Goal: Task Accomplishment & Management: Use online tool/utility

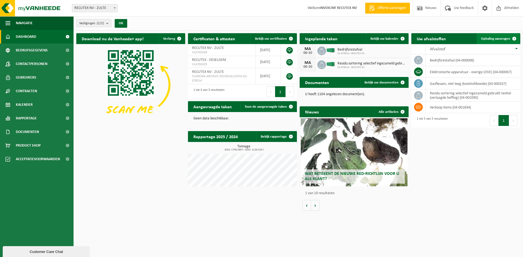
click at [498, 42] on link "Ophaling aanvragen" at bounding box center [498, 38] width 43 height 11
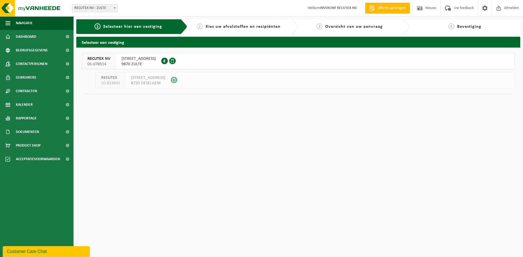
click at [143, 59] on span "WAREGEMSTRAAT 148" at bounding box center [139, 58] width 34 height 5
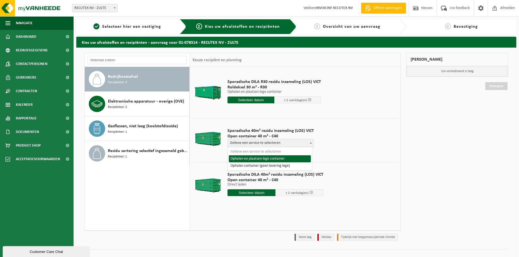
click at [310, 142] on span at bounding box center [310, 143] width 5 height 7
select select "P2PL-VEL-098641_HK-XC-40-GN-00_04-000008_46"
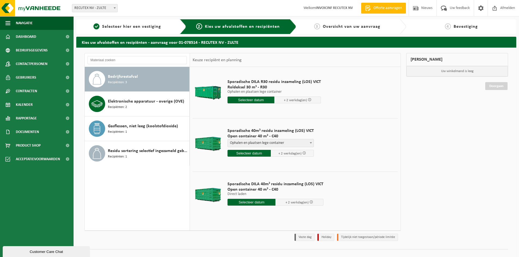
click at [252, 153] on input "text" at bounding box center [249, 153] width 43 height 7
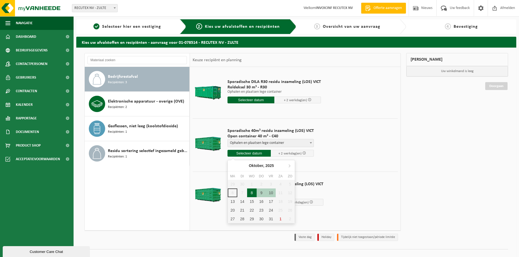
click at [251, 192] on div "8" at bounding box center [252, 193] width 10 height 9
type input "Van 2025-10-08"
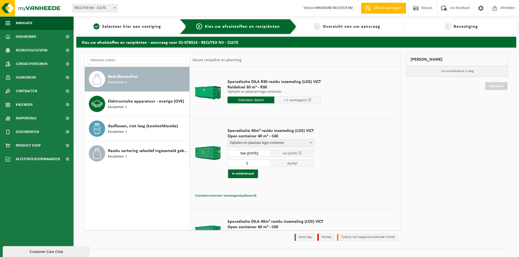
click at [241, 195] on span "Containernummer toevoegen(optioneel)" at bounding box center [225, 196] width 61 height 4
type input "VANAF 13U (NIET IN DE VOORMIDDAG)"
click at [243, 175] on button "In winkelmand" at bounding box center [243, 174] width 30 height 9
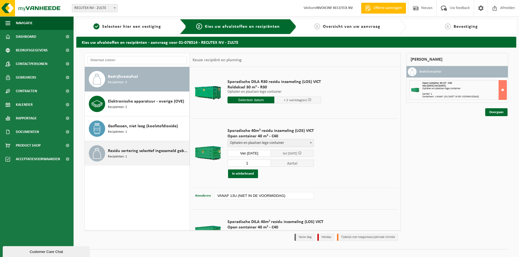
click at [121, 158] on span "Recipiënten: 1" at bounding box center [117, 156] width 19 height 5
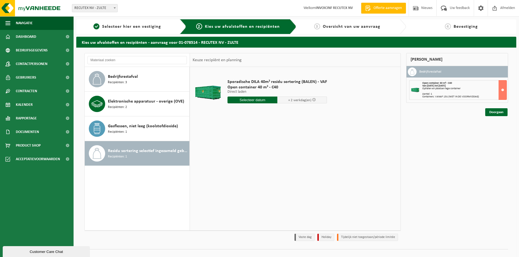
click at [251, 101] on input "text" at bounding box center [253, 100] width 50 height 7
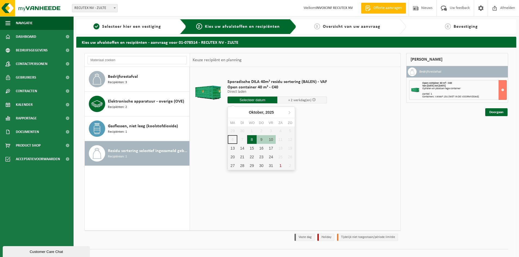
click at [251, 142] on div "8" at bounding box center [252, 139] width 10 height 9
type input "Van 2025-10-08"
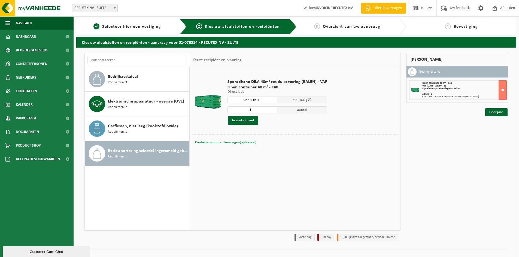
click at [241, 144] on span "Containernummer toevoegen(optioneel)" at bounding box center [225, 143] width 61 height 4
type input "VANAF 13 U (NIET IN DE VOORMIDDAG)"
click at [239, 121] on button "In winkelmand" at bounding box center [243, 120] width 30 height 9
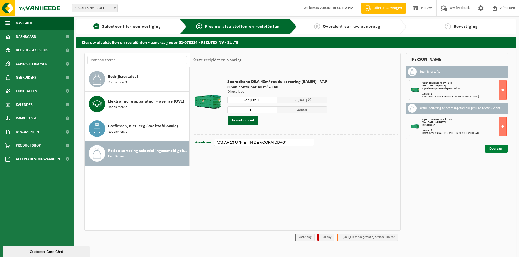
click at [492, 147] on link "Doorgaan" at bounding box center [496, 149] width 22 height 8
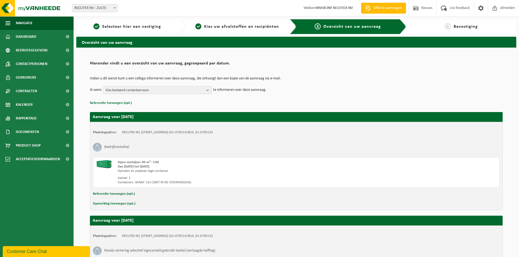
scroll to position [84, 0]
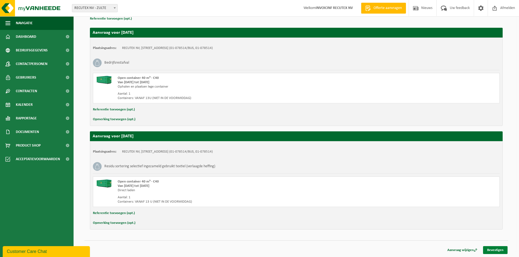
click at [498, 252] on link "Bevestigen" at bounding box center [495, 251] width 25 height 8
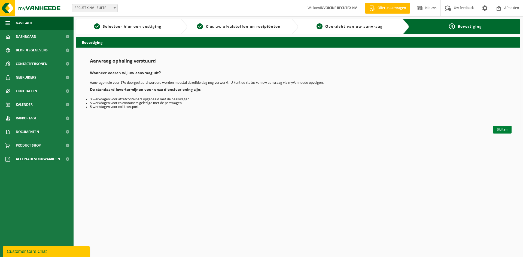
click at [504, 130] on link "Sluiten" at bounding box center [502, 130] width 19 height 8
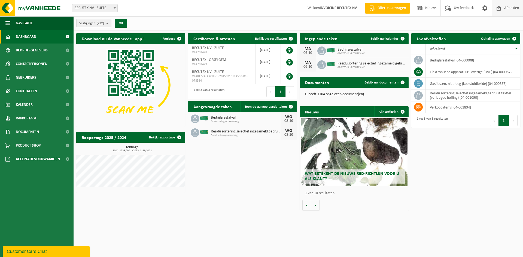
click at [510, 9] on span "Afmelden" at bounding box center [511, 8] width 17 height 16
